Goal: Task Accomplishment & Management: Manage account settings

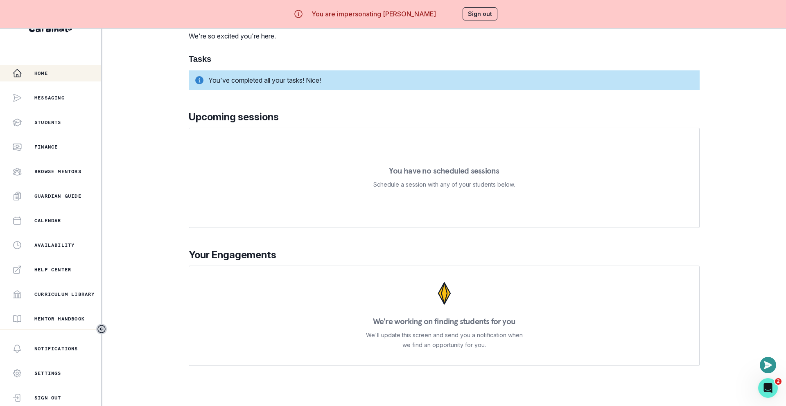
scroll to position [121, 0]
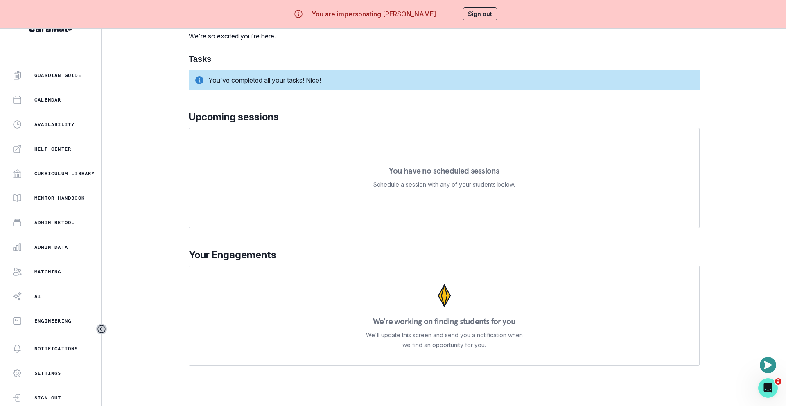
click at [63, 241] on button "Admin Data" at bounding box center [50, 247] width 101 height 16
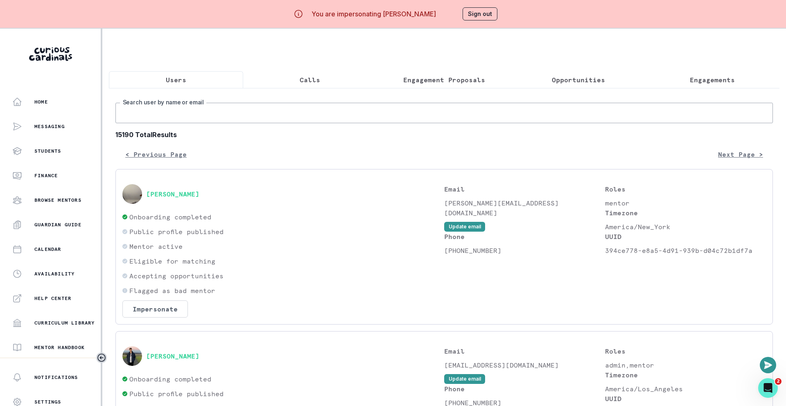
click at [417, 112] on input "Search user by name or email" at bounding box center [443, 113] width 657 height 20
paste input "[EMAIL_ADDRESS][DOMAIN_NAME]."
type input "[EMAIL_ADDRESS][DOMAIN_NAME]"
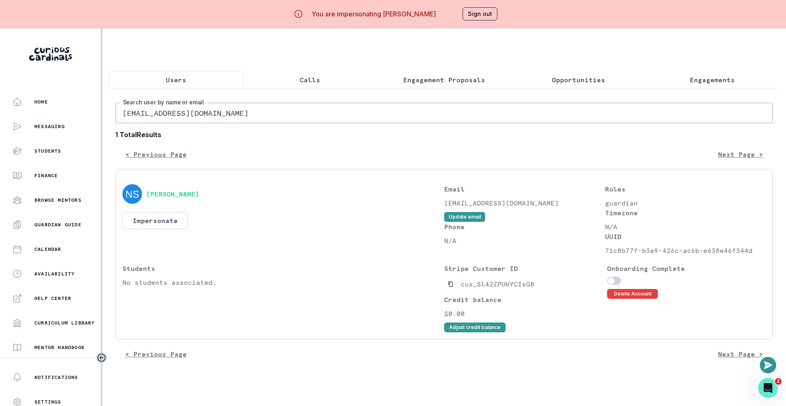
click at [518, 52] on div "Users Calls Engagement Proposals Opportunities Engagements [EMAIL_ADDRESS][DOMA…" at bounding box center [444, 204] width 670 height 350
click at [638, 295] on button "Delete Account" at bounding box center [632, 294] width 51 height 10
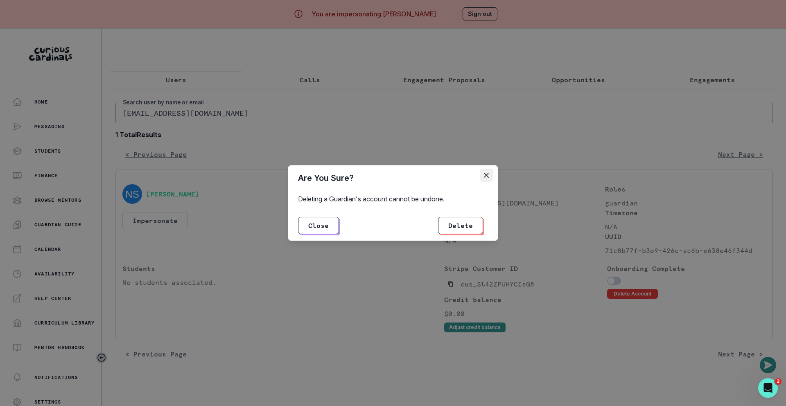
drag, startPoint x: 498, startPoint y: 173, endPoint x: 488, endPoint y: 173, distance: 10.2
click at [498, 173] on div "Are You Sure? Deleting a Guardian's account cannot be undone. Close Delete" at bounding box center [393, 203] width 786 height 406
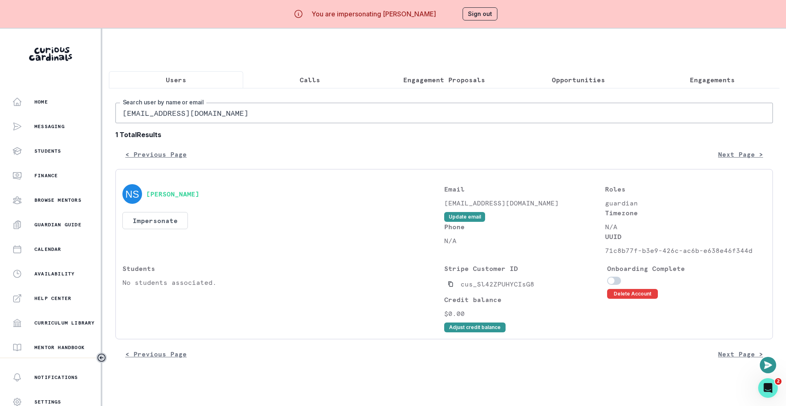
click at [237, 108] on input "[EMAIL_ADDRESS][DOMAIN_NAME]" at bounding box center [443, 113] width 657 height 20
